Goal: Task Accomplishment & Management: Manage account settings

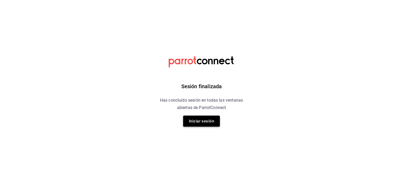
click at [191, 123] on button "Iniciar sesión" at bounding box center [201, 120] width 37 height 11
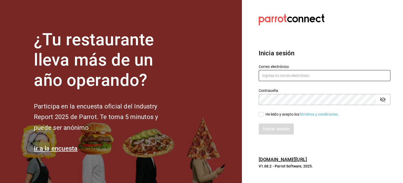
type input "josepoyastro09@gmail.com"
click at [263, 114] on input "He leído y acepto los Términos y condiciones." at bounding box center [261, 114] width 5 height 5
checkbox input "true"
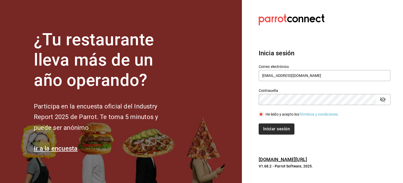
click at [263, 127] on button "Iniciar sesión" at bounding box center [277, 128] width 36 height 11
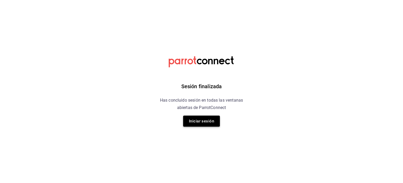
click at [200, 120] on button "Iniciar sesión" at bounding box center [201, 120] width 37 height 11
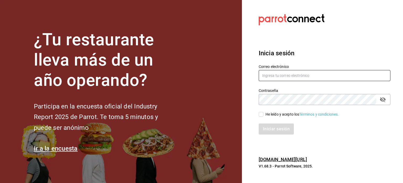
type input "josepoyastro09@gmail.com"
click at [260, 113] on input "He leído y acepto los Términos y condiciones." at bounding box center [261, 114] width 5 height 5
checkbox input "true"
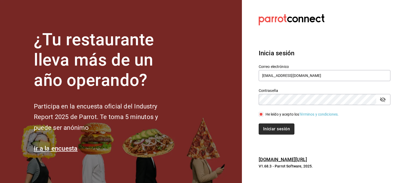
click at [270, 129] on button "Iniciar sesión" at bounding box center [277, 128] width 36 height 11
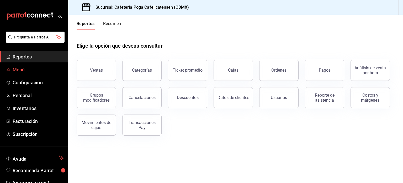
click at [48, 69] on span "Menú" at bounding box center [38, 69] width 51 height 7
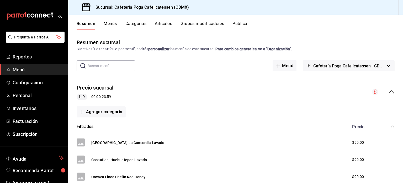
click at [390, 90] on icon "collapse-menu-row" at bounding box center [392, 91] width 6 height 6
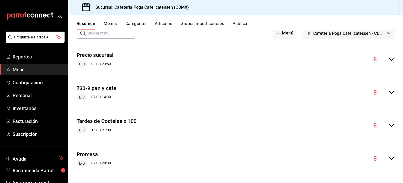
scroll to position [1, 0]
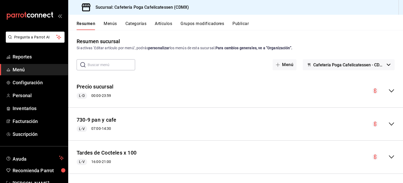
click at [389, 92] on icon "collapse-menu-row" at bounding box center [391, 90] width 5 height 3
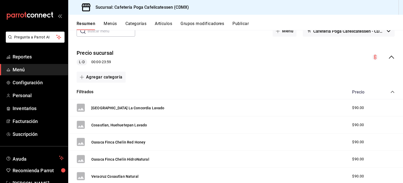
scroll to position [34, 0]
click at [391, 91] on icon "collapse-category-row" at bounding box center [393, 92] width 4 height 4
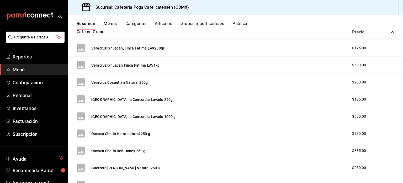
scroll to position [107, 0]
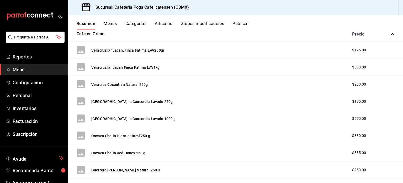
click at [391, 34] on icon "collapse-category-row" at bounding box center [393, 34] width 4 height 4
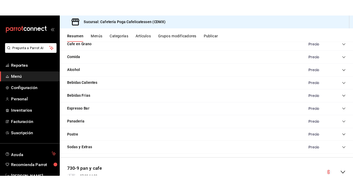
scroll to position [108, 0]
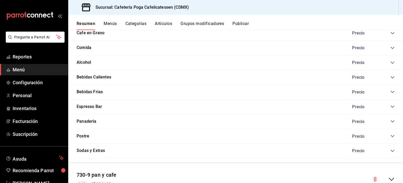
click at [391, 48] on icon "collapse-category-row" at bounding box center [393, 48] width 4 height 4
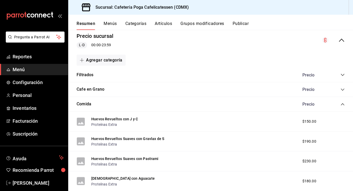
scroll to position [0, 0]
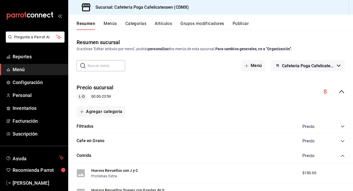
click at [339, 91] on icon "collapse-menu-row" at bounding box center [341, 91] width 5 height 3
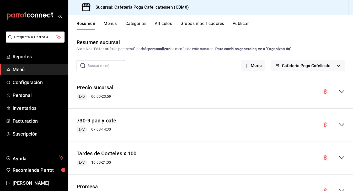
click at [339, 91] on icon "collapse-menu-row" at bounding box center [342, 91] width 6 height 6
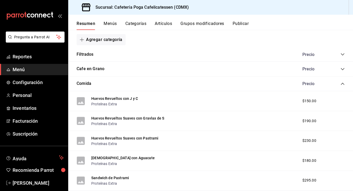
scroll to position [72, 0]
click at [341, 82] on icon "collapse-category-row" at bounding box center [343, 83] width 4 height 4
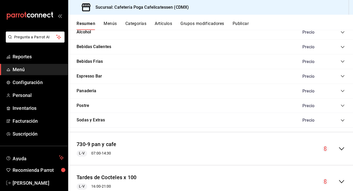
scroll to position [139, 0]
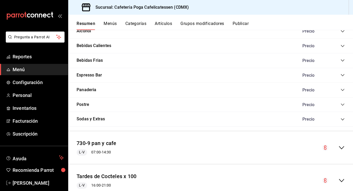
click at [341, 46] on icon "collapse-category-row" at bounding box center [343, 46] width 4 height 4
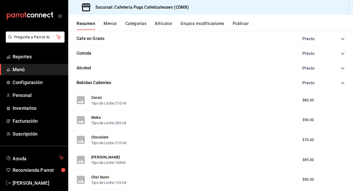
scroll to position [102, 0]
click at [341, 81] on icon "collapse-category-row" at bounding box center [343, 83] width 4 height 4
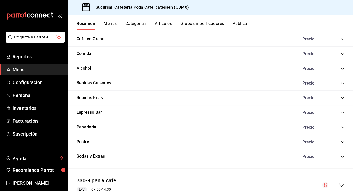
click at [243, 21] on button "Publicar" at bounding box center [241, 25] width 16 height 9
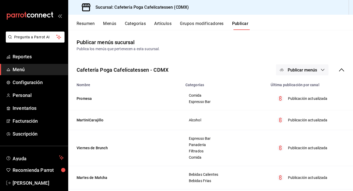
click at [321, 71] on icon "button" at bounding box center [323, 70] width 4 height 4
click at [319, 71] on div at bounding box center [176, 95] width 353 height 191
click at [85, 24] on button "Resumen" at bounding box center [86, 25] width 18 height 9
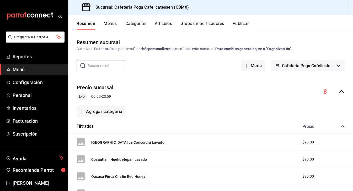
click at [339, 91] on icon "collapse-menu-row" at bounding box center [341, 91] width 5 height 3
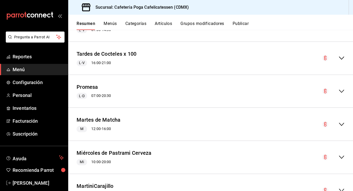
scroll to position [20, 0]
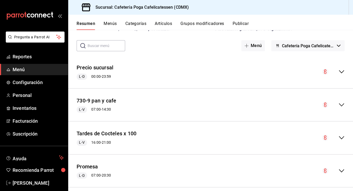
click at [339, 70] on icon "collapse-menu-row" at bounding box center [342, 72] width 6 height 6
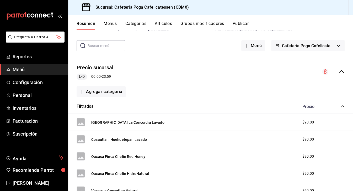
click at [341, 106] on icon "collapse-category-row" at bounding box center [343, 106] width 4 height 4
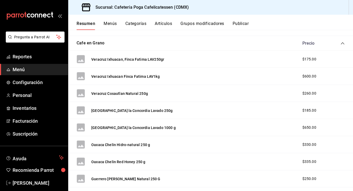
scroll to position [98, 0]
click at [341, 41] on icon "collapse-category-row" at bounding box center [343, 43] width 4 height 4
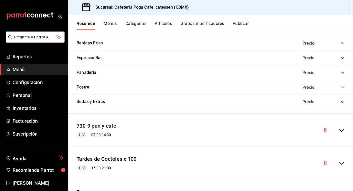
scroll to position [160, 0]
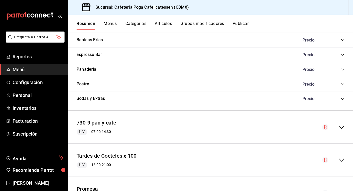
click at [341, 40] on icon "collapse-category-row" at bounding box center [342, 40] width 3 height 2
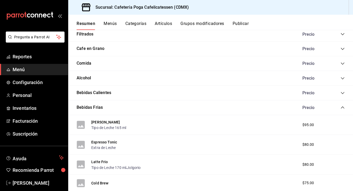
scroll to position [92, 0]
click at [341, 107] on icon "collapse-category-row" at bounding box center [343, 108] width 4 height 4
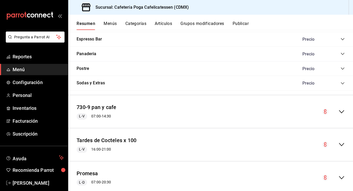
scroll to position [179, 0]
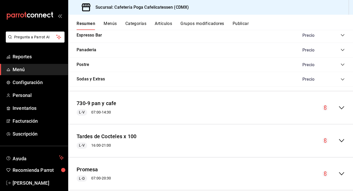
click at [341, 35] on icon "collapse-category-row" at bounding box center [343, 35] width 4 height 4
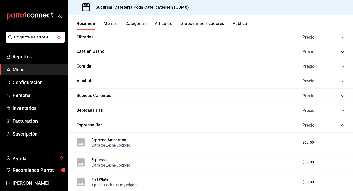
scroll to position [106, 0]
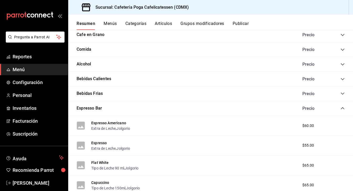
click at [341, 110] on icon "collapse-category-row" at bounding box center [343, 108] width 4 height 4
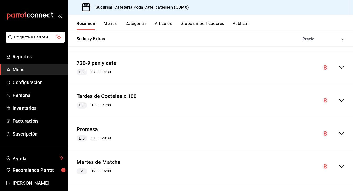
scroll to position [216, 0]
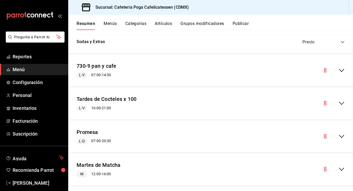
click at [341, 40] on icon "collapse-category-row" at bounding box center [343, 42] width 4 height 4
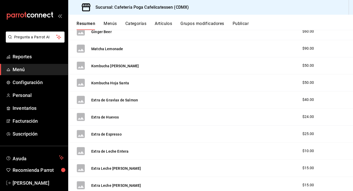
scroll to position [304, 0]
